Goal: Find specific page/section: Find specific page/section

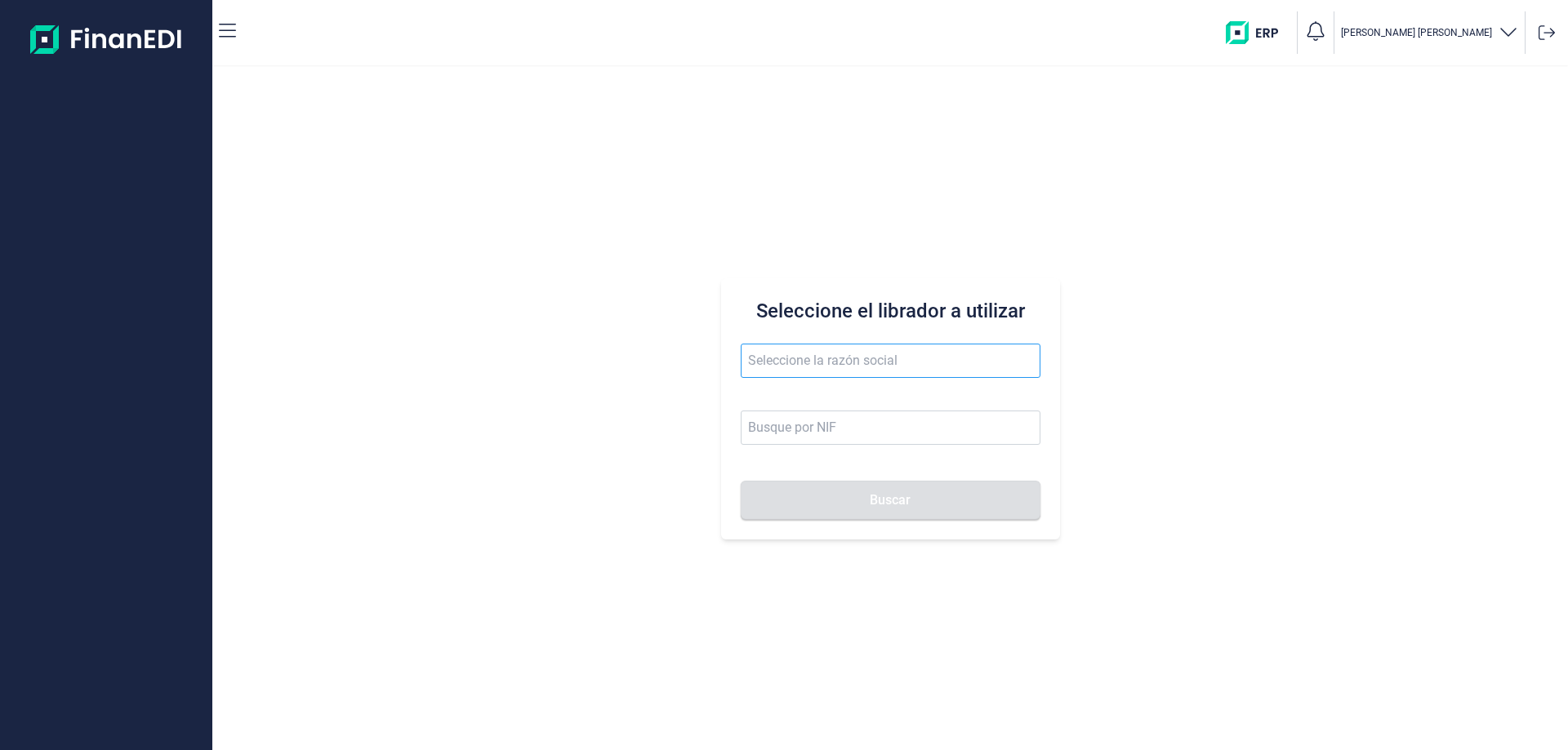
click at [818, 364] on input "text" at bounding box center [890, 360] width 300 height 35
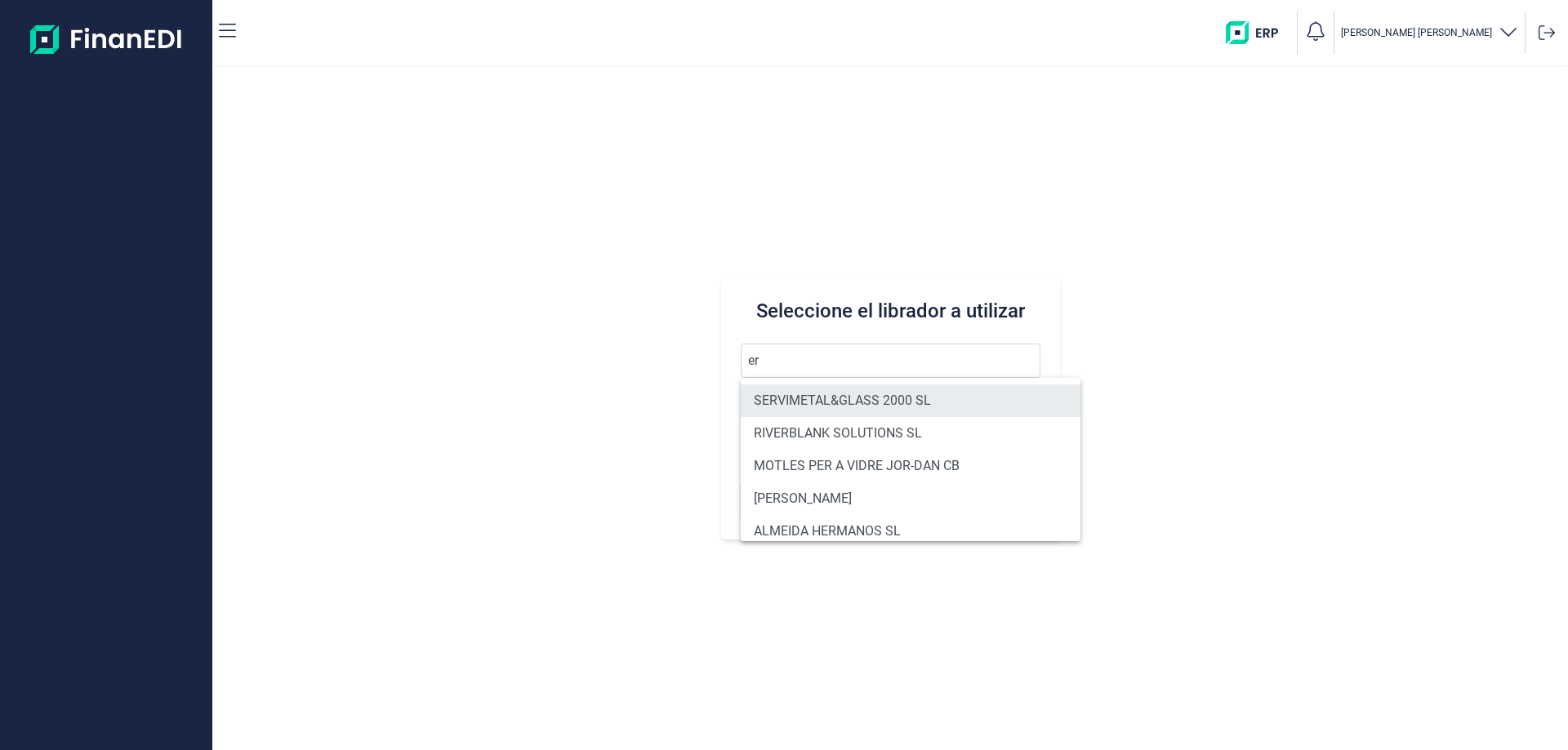
click at [822, 389] on li "SERVIMETAL&GLASS 2000 SL" at bounding box center [911, 401] width 340 height 33
type input "SERVIMETAL&GLASS 2000 SL"
type input "B93631729"
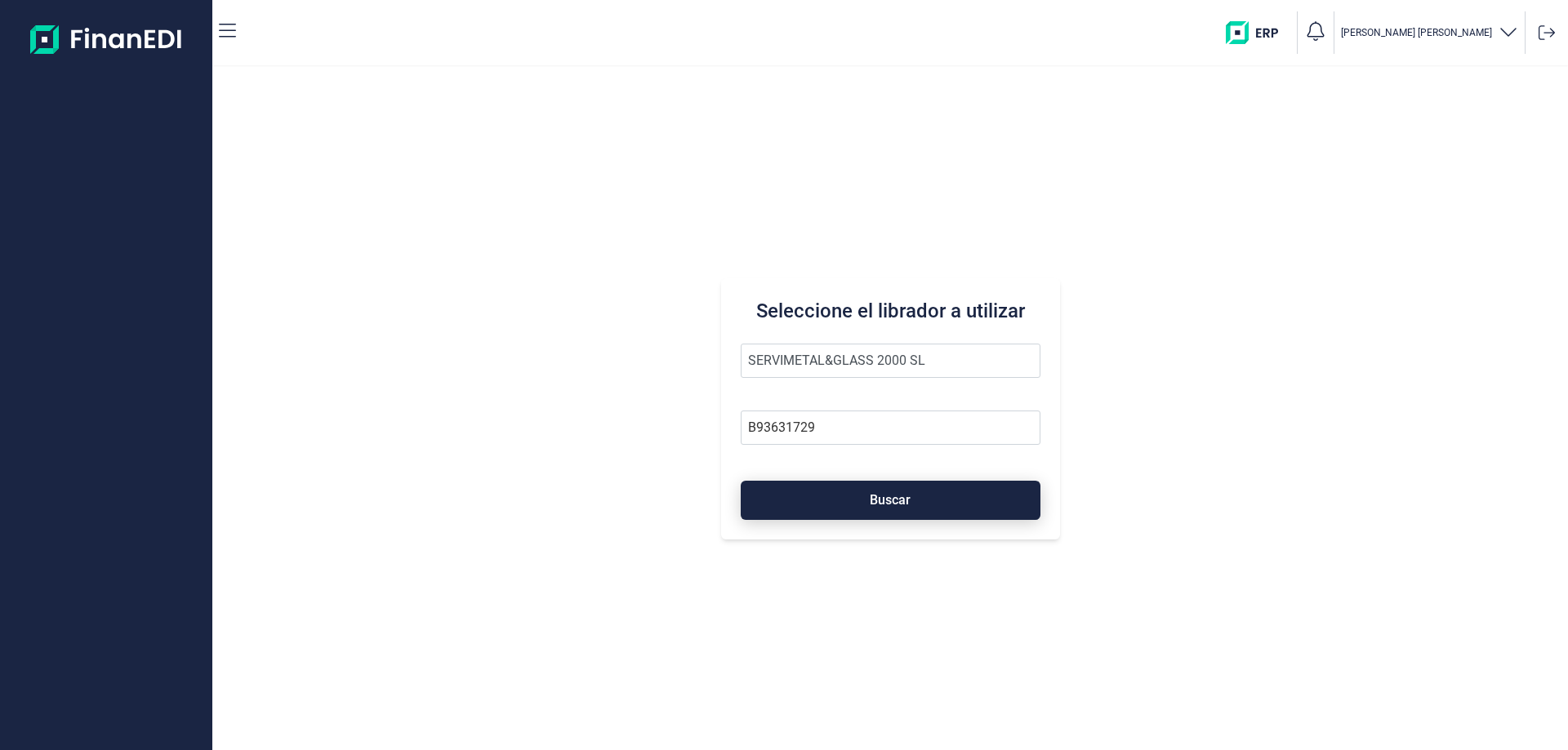
click at [862, 490] on button "Buscar" at bounding box center [890, 500] width 300 height 39
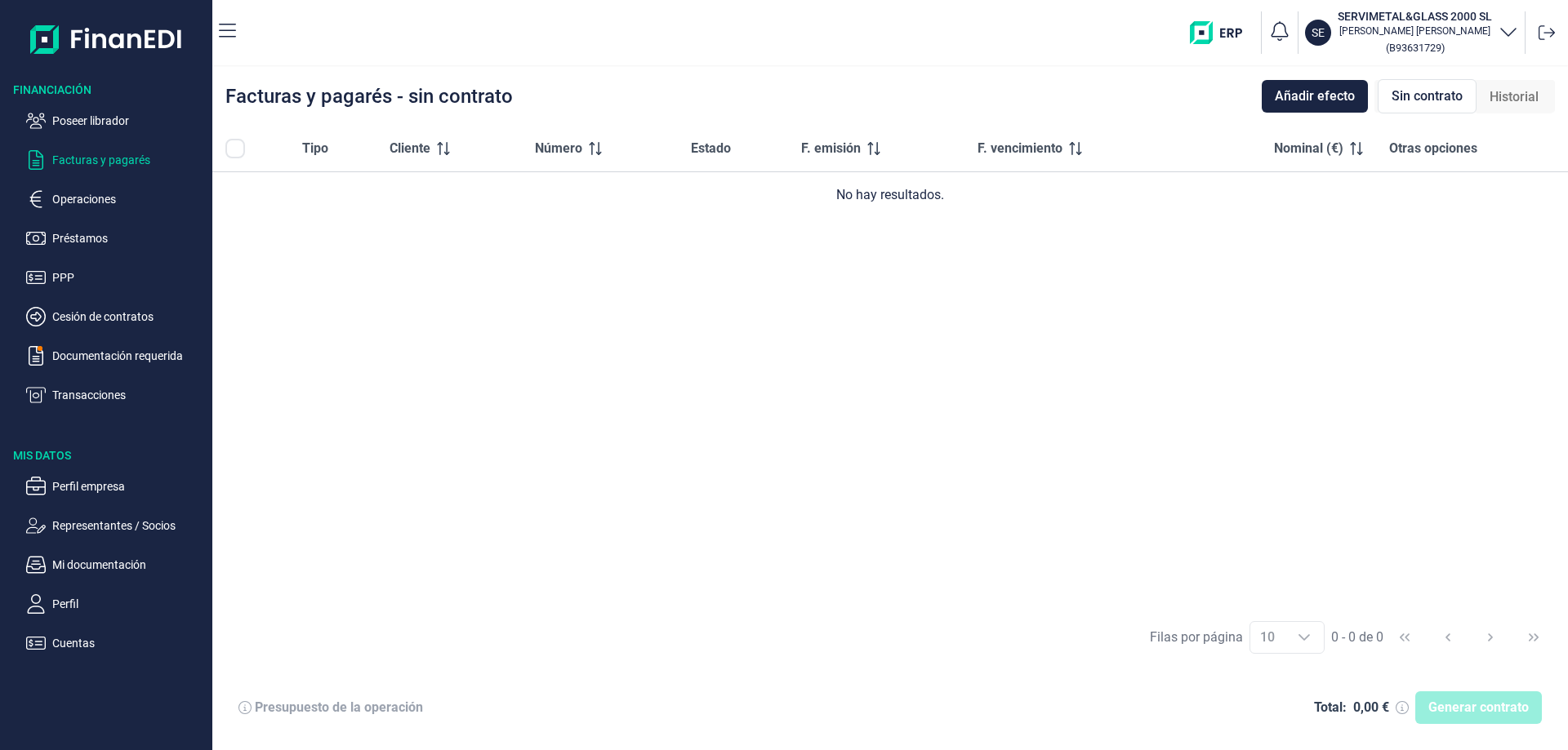
click at [112, 206] on p "Operaciones" at bounding box center [129, 199] width 154 height 19
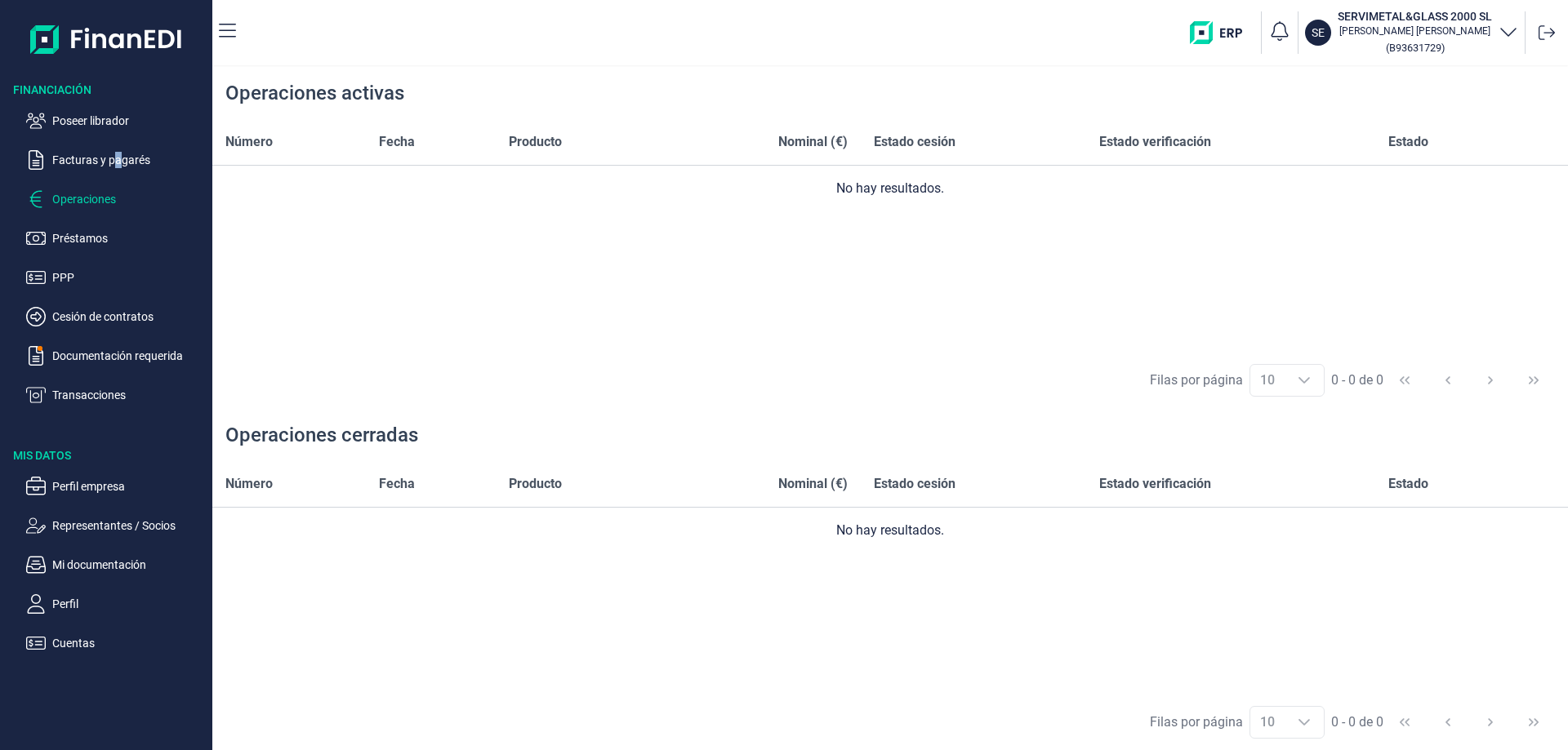
click at [113, 173] on ul "Poseer librador Facturas y pagarés Operaciones Préstamos PPP Cesión de contrato…" at bounding box center [106, 251] width 213 height 307
click at [116, 167] on p "Facturas y pagarés" at bounding box center [129, 159] width 154 height 19
